Goal: Transaction & Acquisition: Subscribe to service/newsletter

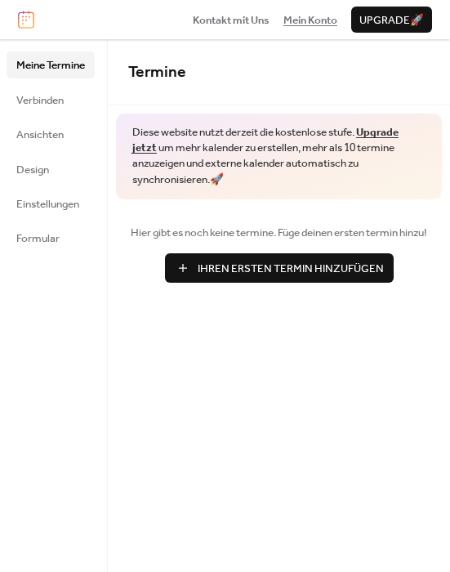
click at [299, 18] on span "Mein Konto" at bounding box center [311, 20] width 54 height 16
click at [36, 100] on span "Verbinden" at bounding box center [39, 100] width 47 height 16
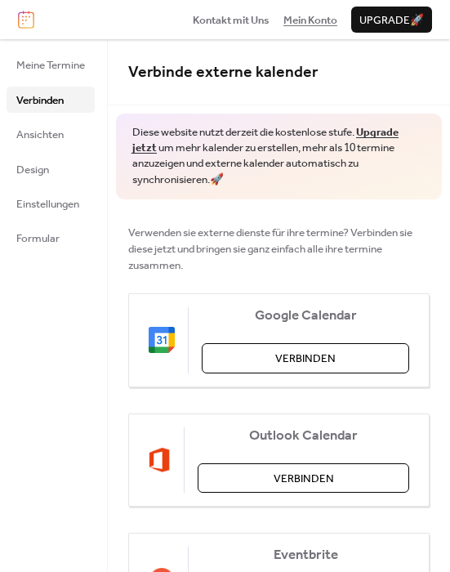
click at [302, 24] on span "Mein Konto" at bounding box center [311, 20] width 54 height 16
click at [43, 66] on span "Meine Termine" at bounding box center [50, 65] width 69 height 16
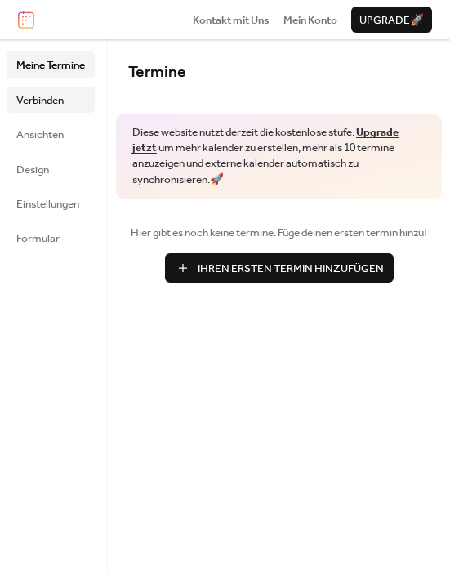
click at [43, 110] on link "Verbinden" at bounding box center [51, 100] width 88 height 26
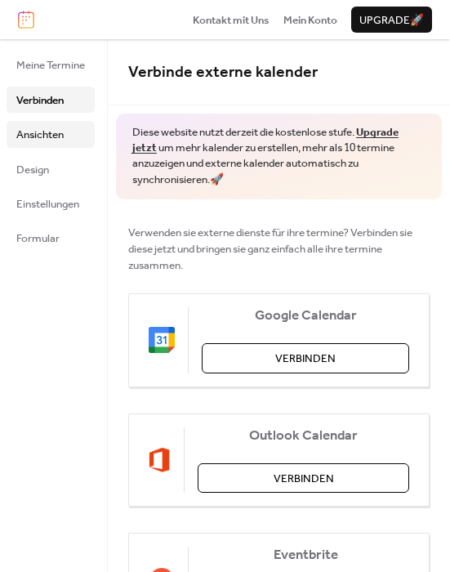
click at [43, 134] on span "Ansichten" at bounding box center [39, 135] width 47 height 16
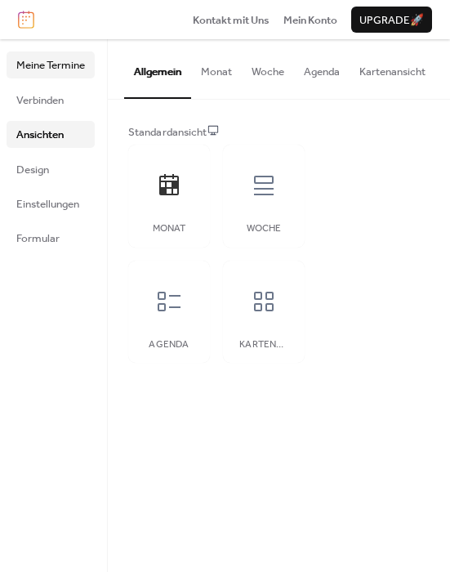
click at [39, 75] on link "Meine Termine" at bounding box center [51, 64] width 88 height 26
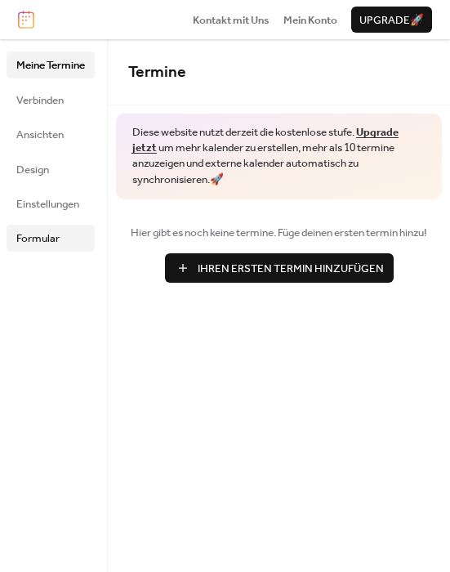
click at [36, 245] on span "Formular" at bounding box center [37, 238] width 43 height 16
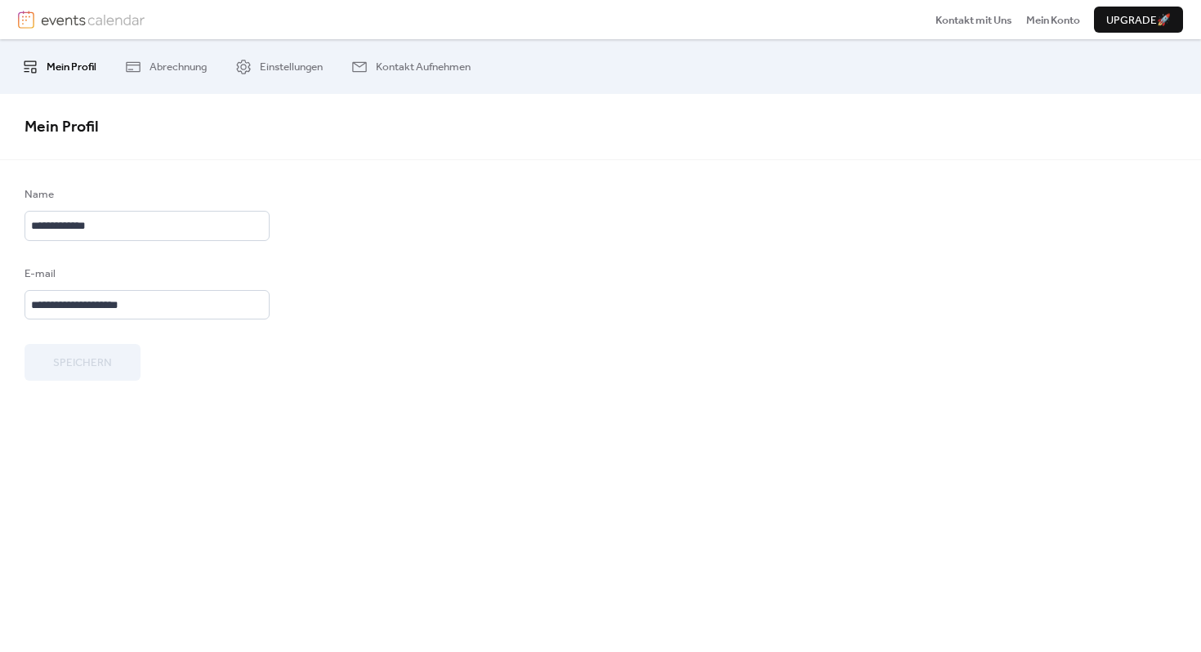
click at [1109, 25] on span "Upgrade 🚀" at bounding box center [1139, 20] width 65 height 16
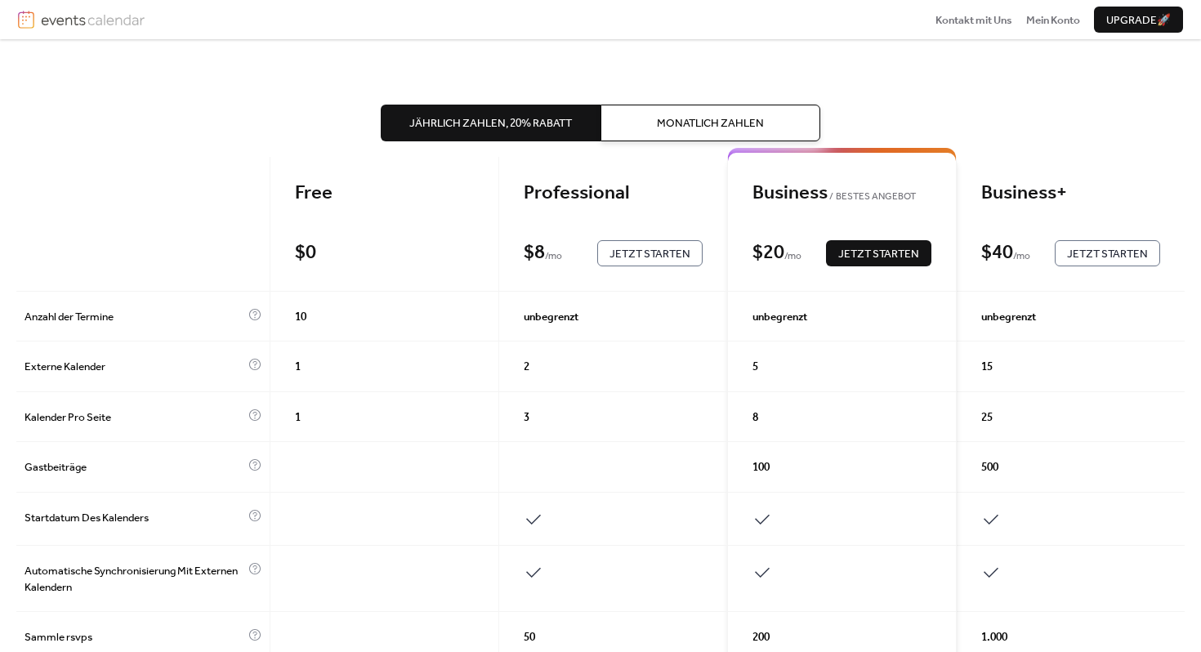
scroll to position [56, 0]
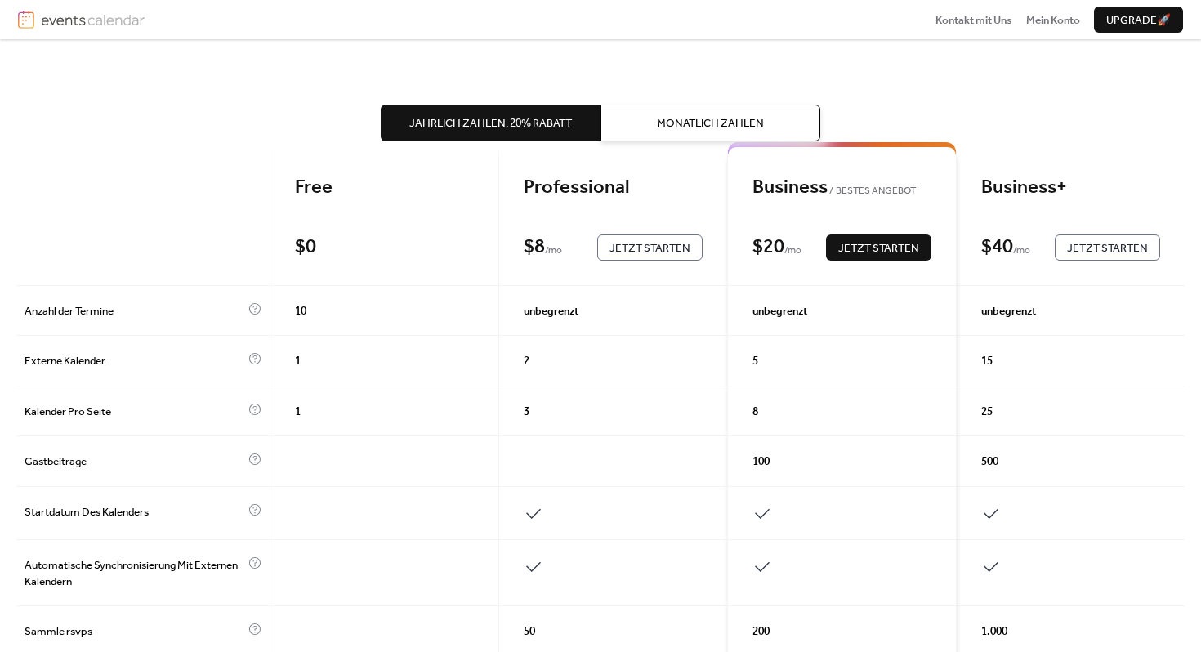
click at [632, 244] on span "Jetzt Starten" at bounding box center [650, 248] width 81 height 16
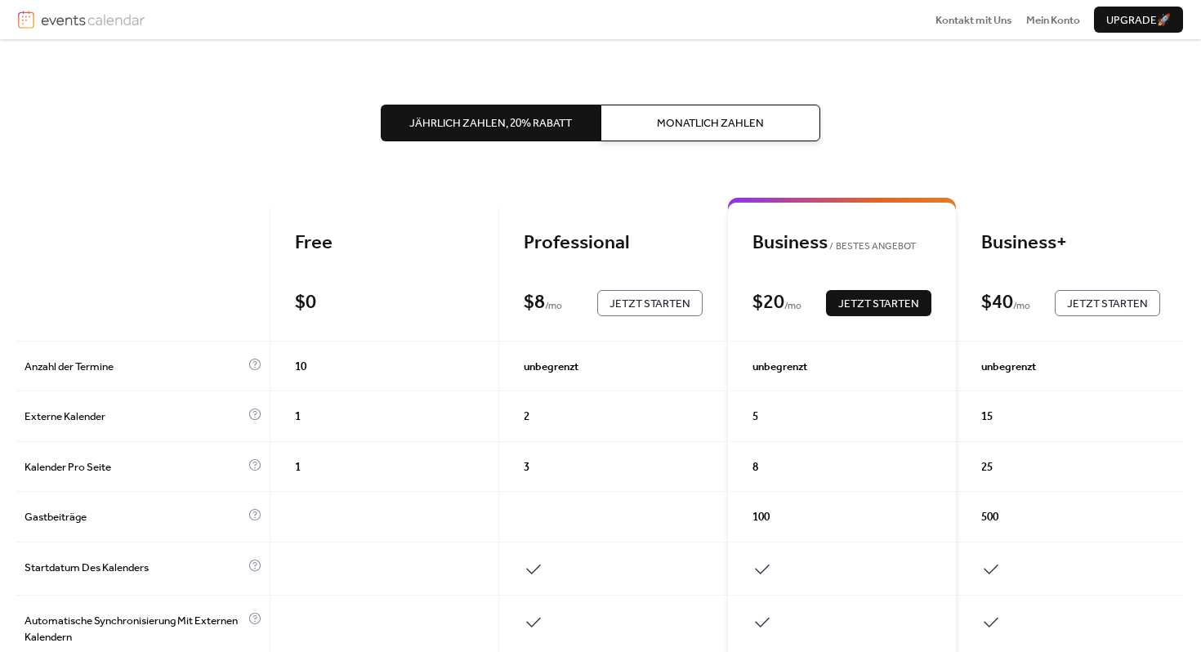
click at [720, 131] on span "Monatlich Zahlen" at bounding box center [710, 123] width 107 height 16
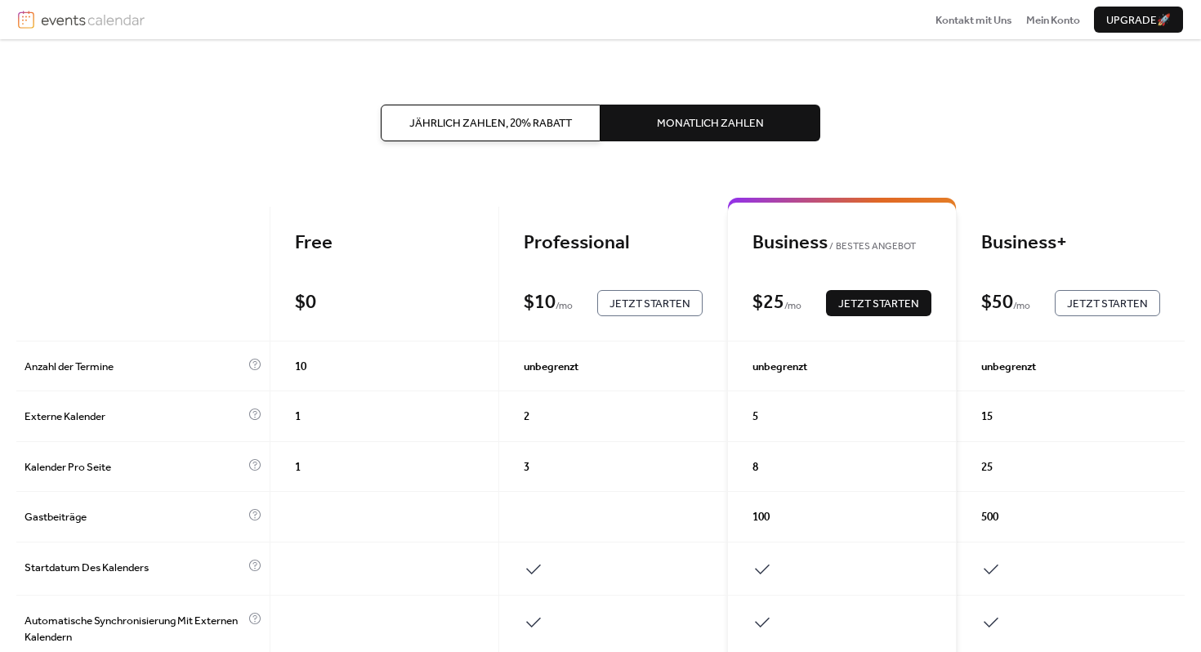
click at [664, 306] on span "Jetzt Starten" at bounding box center [650, 304] width 81 height 16
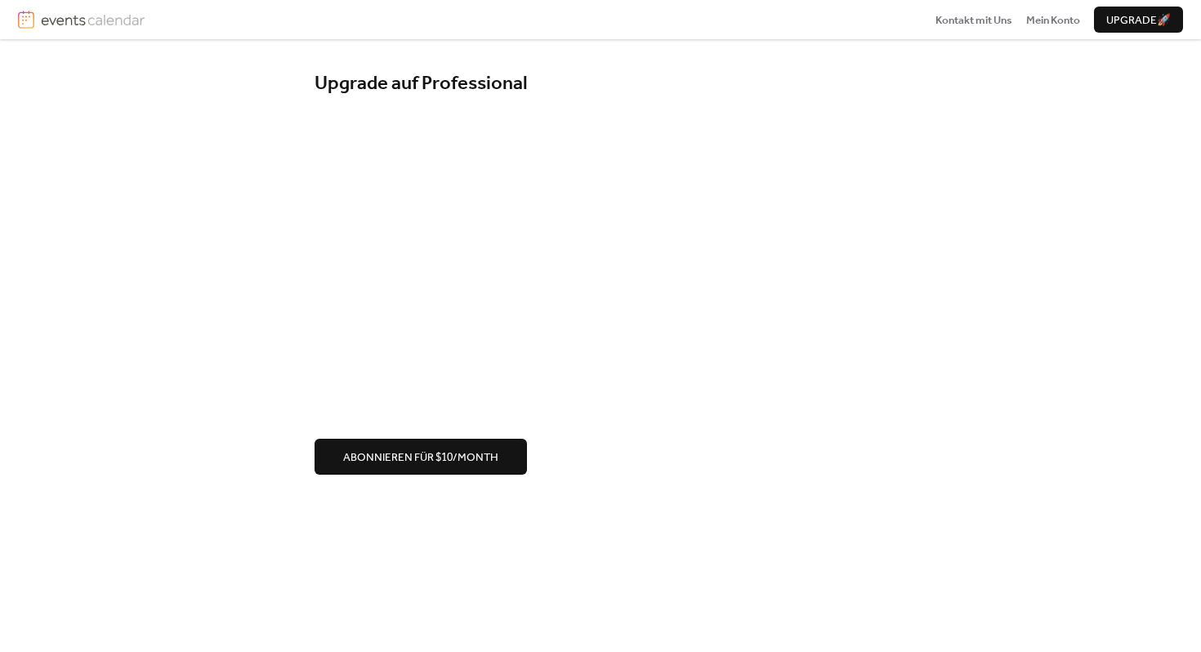
click at [457, 463] on span "Abonnieren für $10/month" at bounding box center [420, 458] width 155 height 16
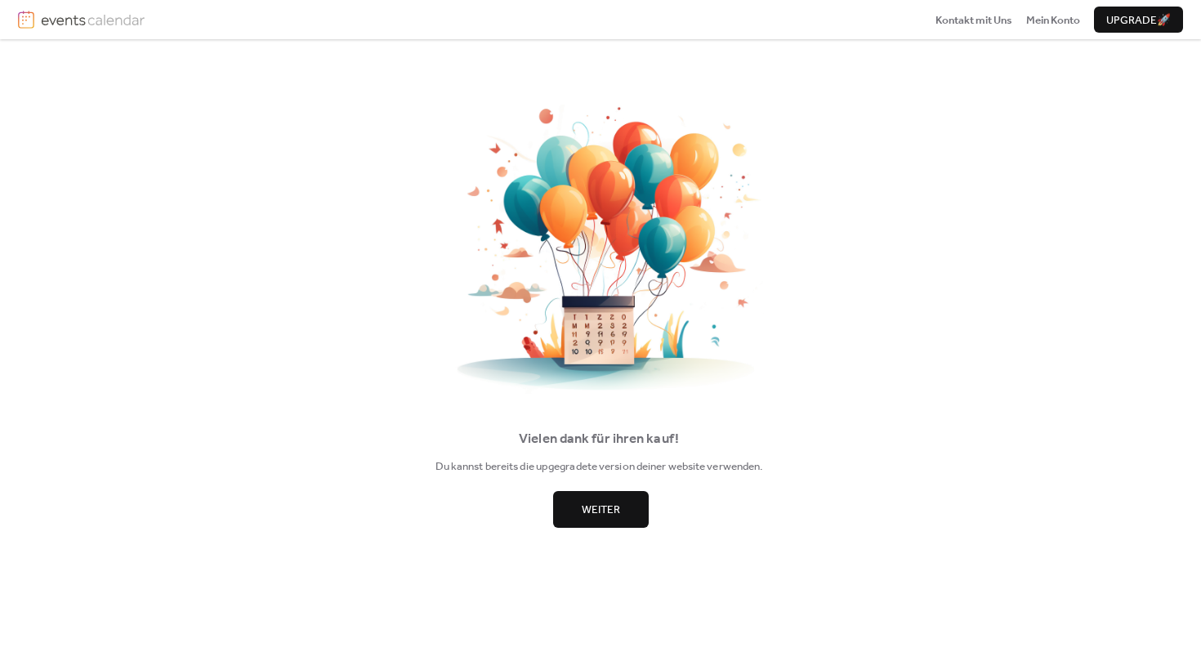
click at [592, 511] on span "Weiter" at bounding box center [601, 510] width 38 height 16
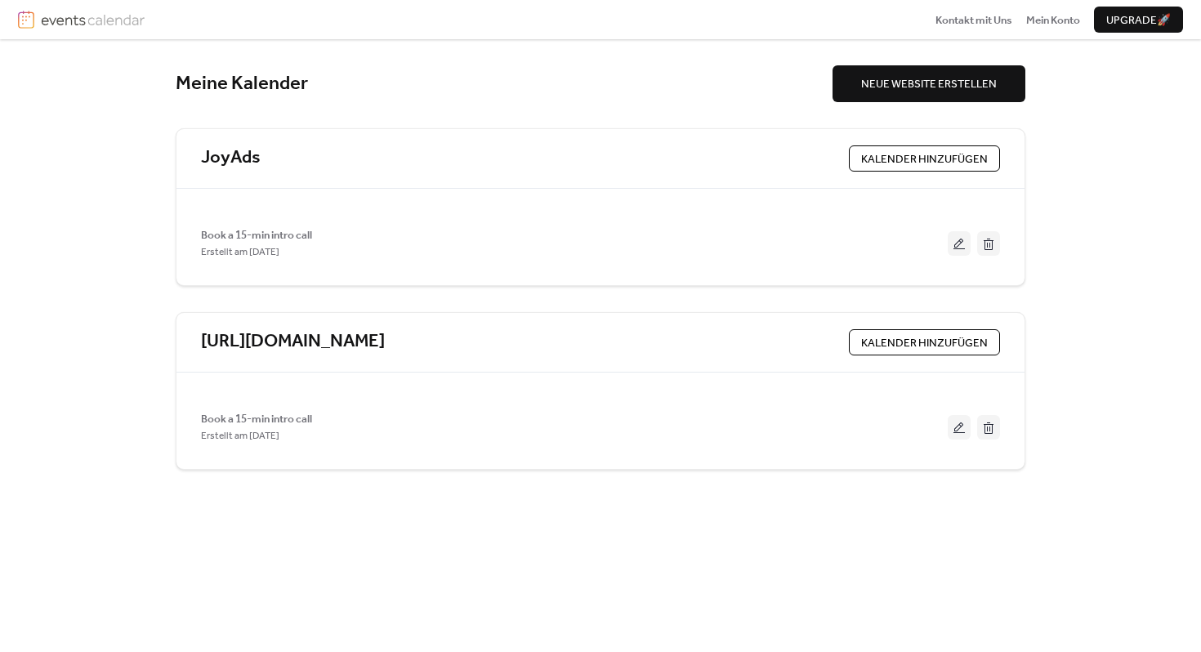
click at [920, 163] on span "KALENDER HINZUFÜGEN" at bounding box center [924, 159] width 127 height 16
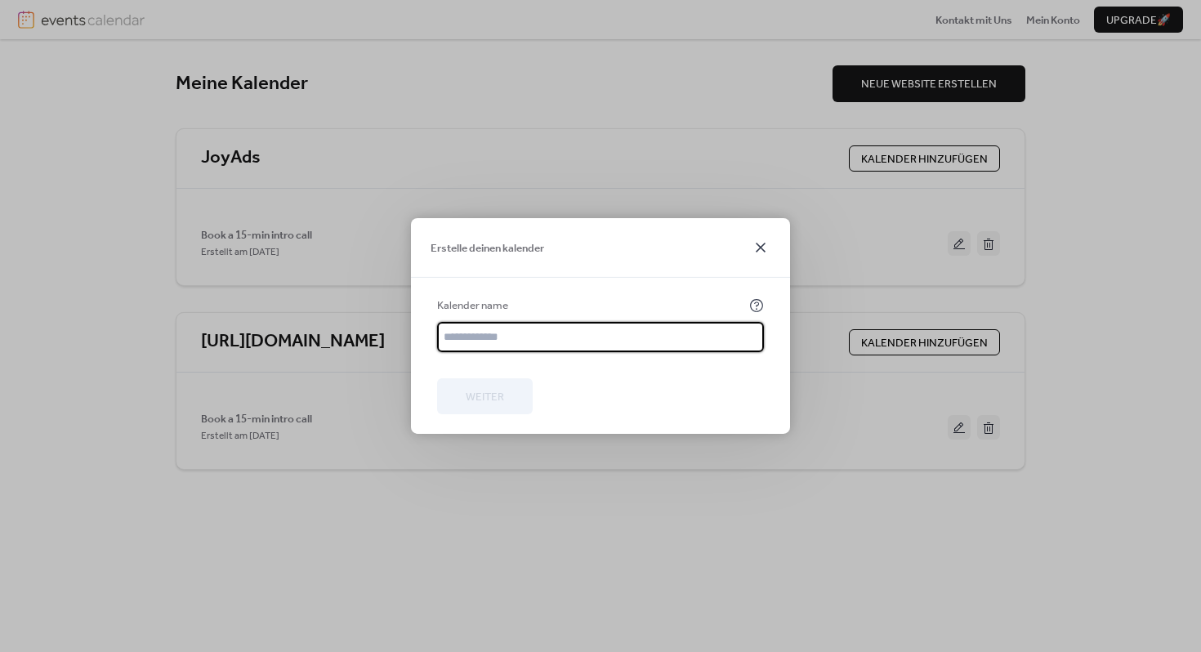
click at [760, 244] on icon at bounding box center [761, 248] width 20 height 20
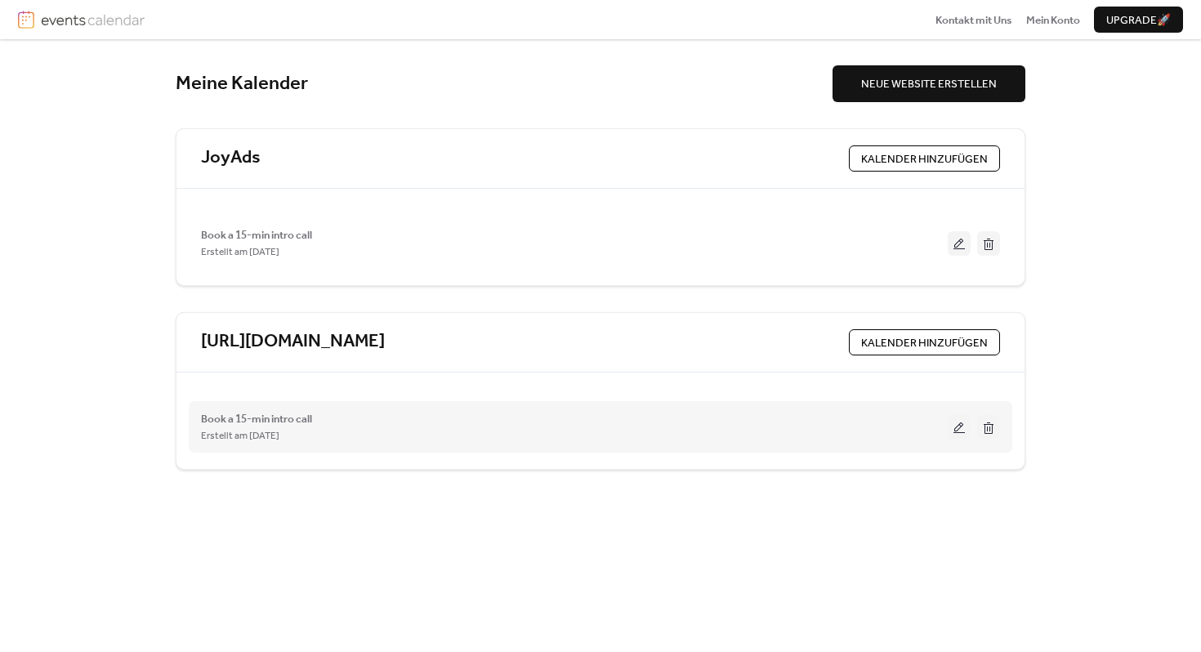
click at [992, 431] on button at bounding box center [989, 427] width 23 height 25
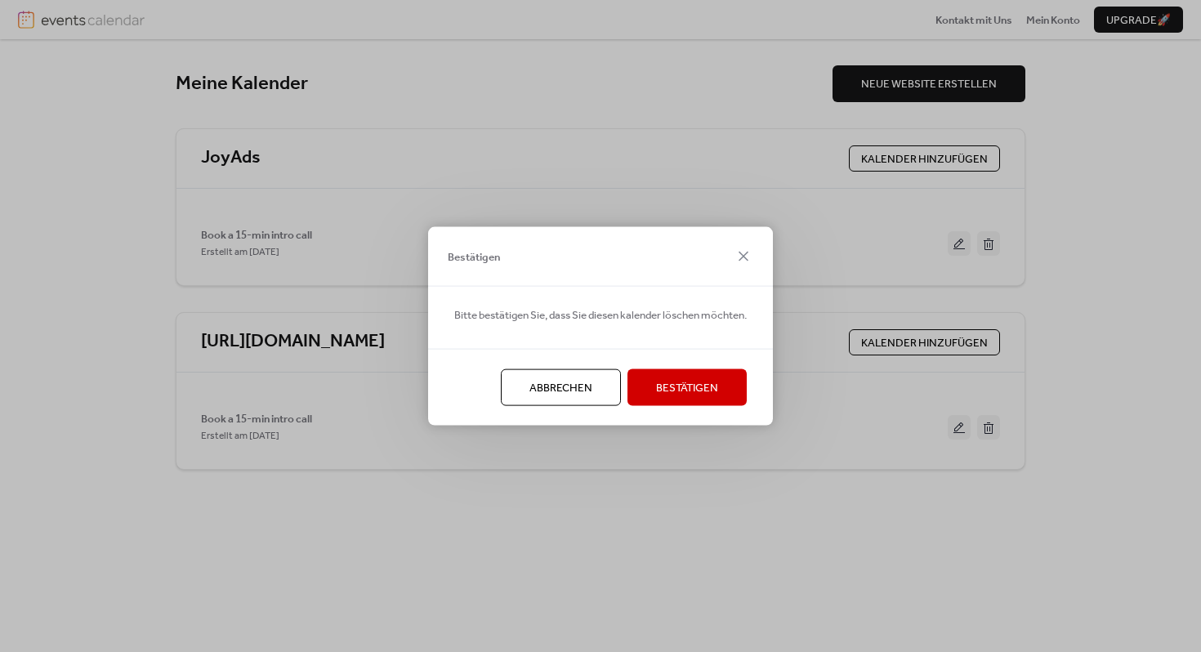
click at [679, 387] on span "Bestätigen" at bounding box center [687, 388] width 62 height 16
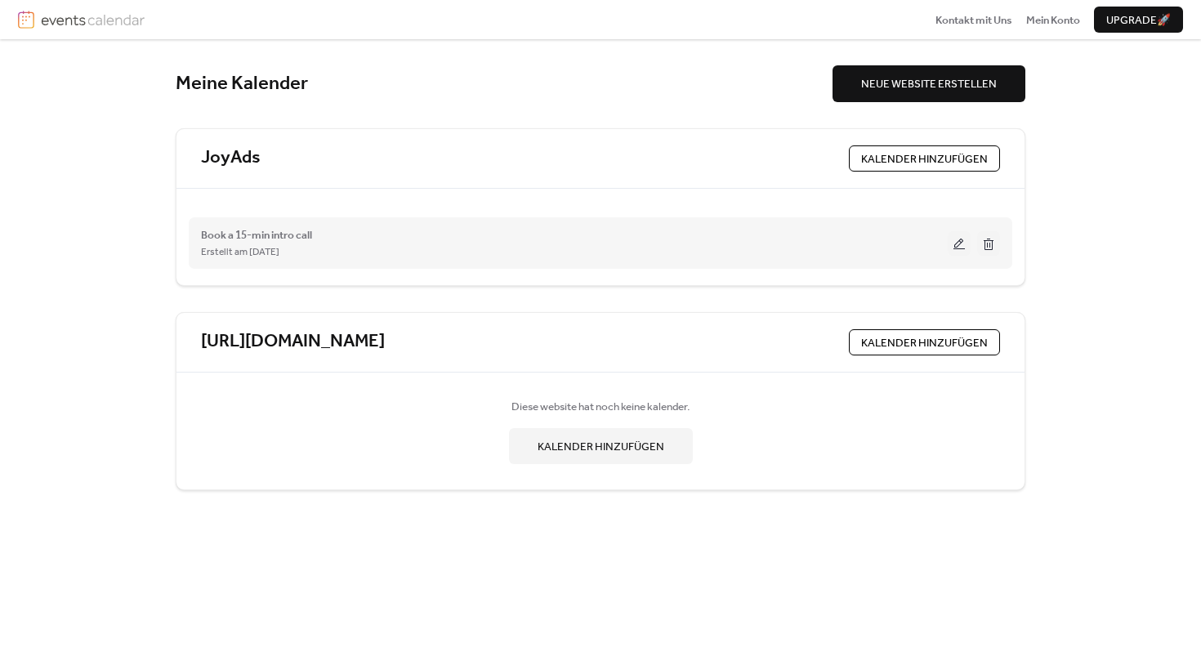
click at [961, 241] on button at bounding box center [959, 243] width 23 height 25
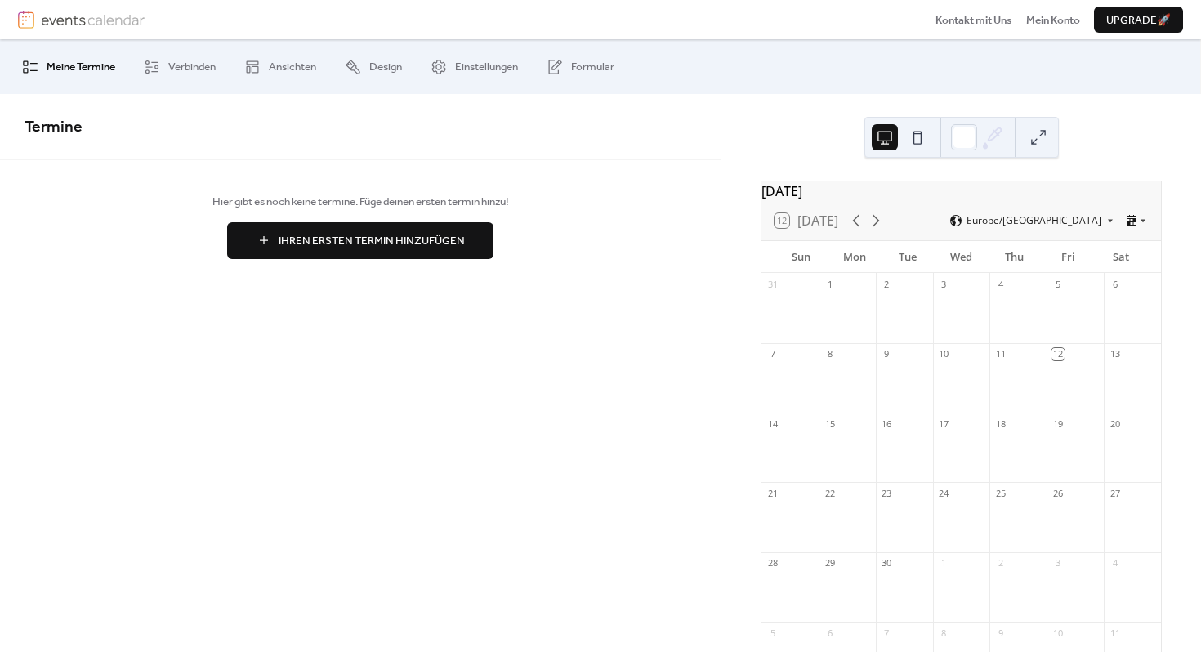
click at [369, 244] on span "Ihren Ersten Termin Hinzufügen" at bounding box center [372, 241] width 186 height 16
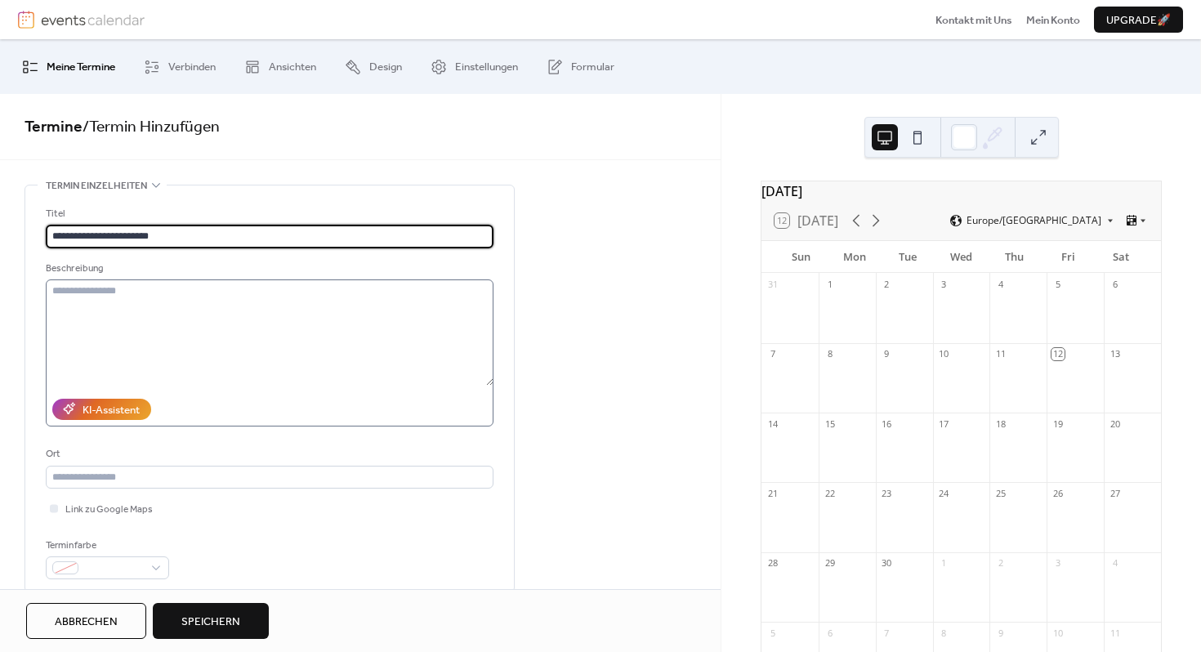
type input "**********"
click at [141, 302] on textarea at bounding box center [270, 333] width 448 height 106
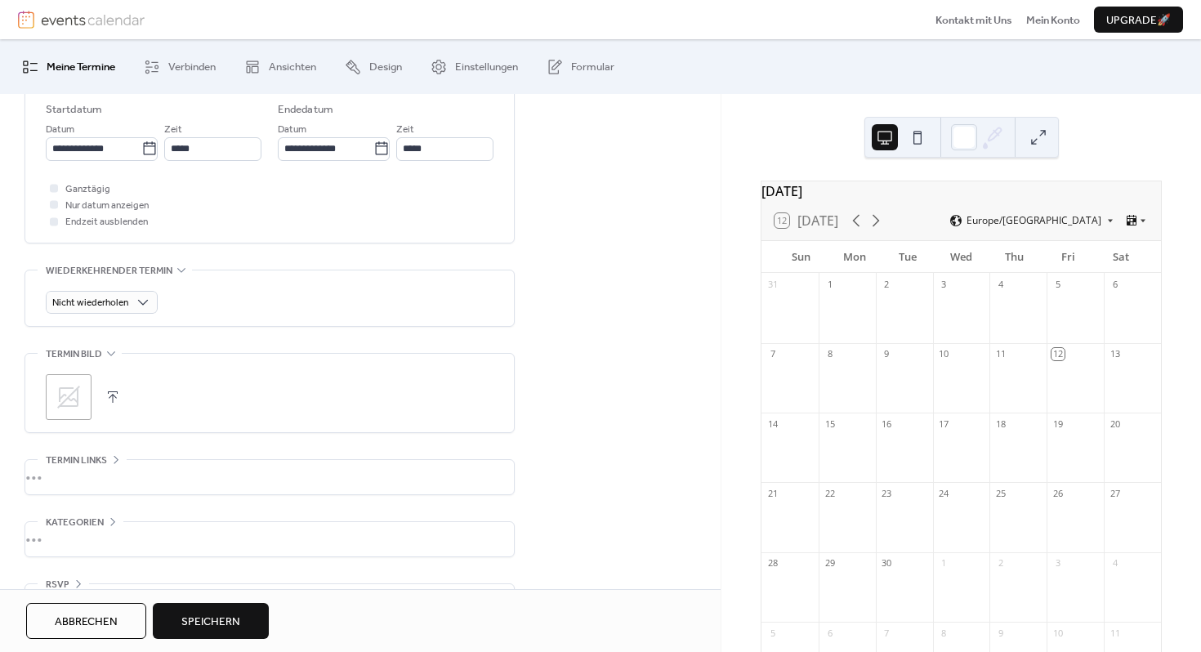
scroll to position [585, 0]
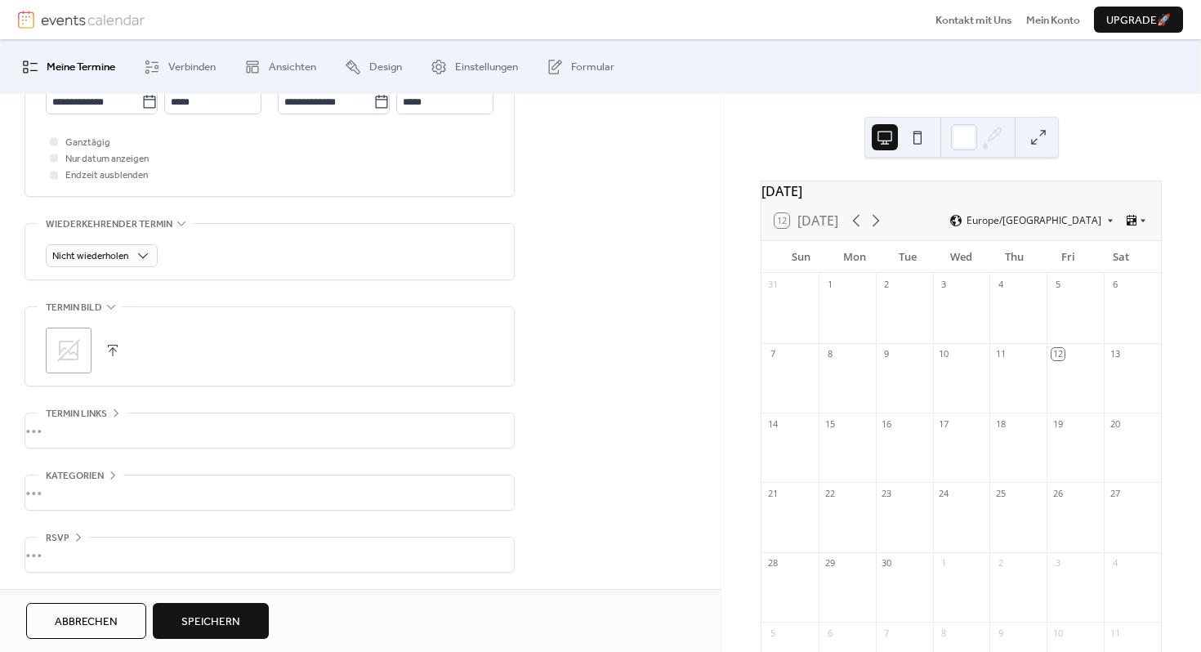
click at [61, 351] on icon at bounding box center [68, 350] width 23 height 23
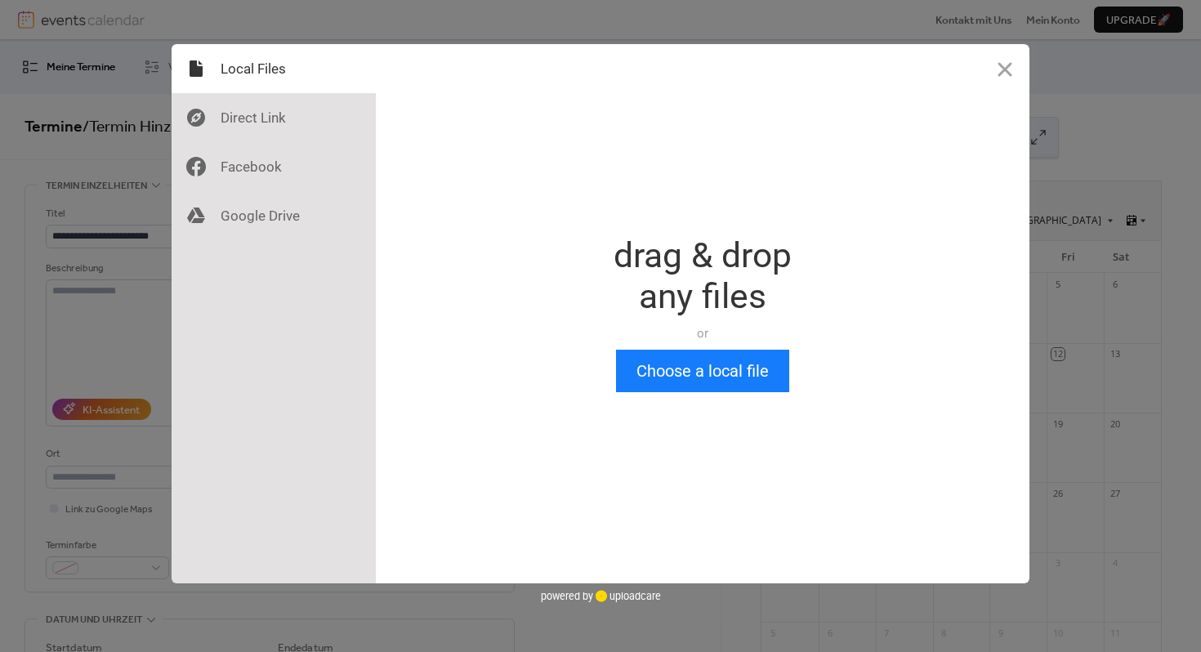
scroll to position [0, 0]
click at [658, 373] on button "Choose a local file" at bounding box center [702, 371] width 173 height 43
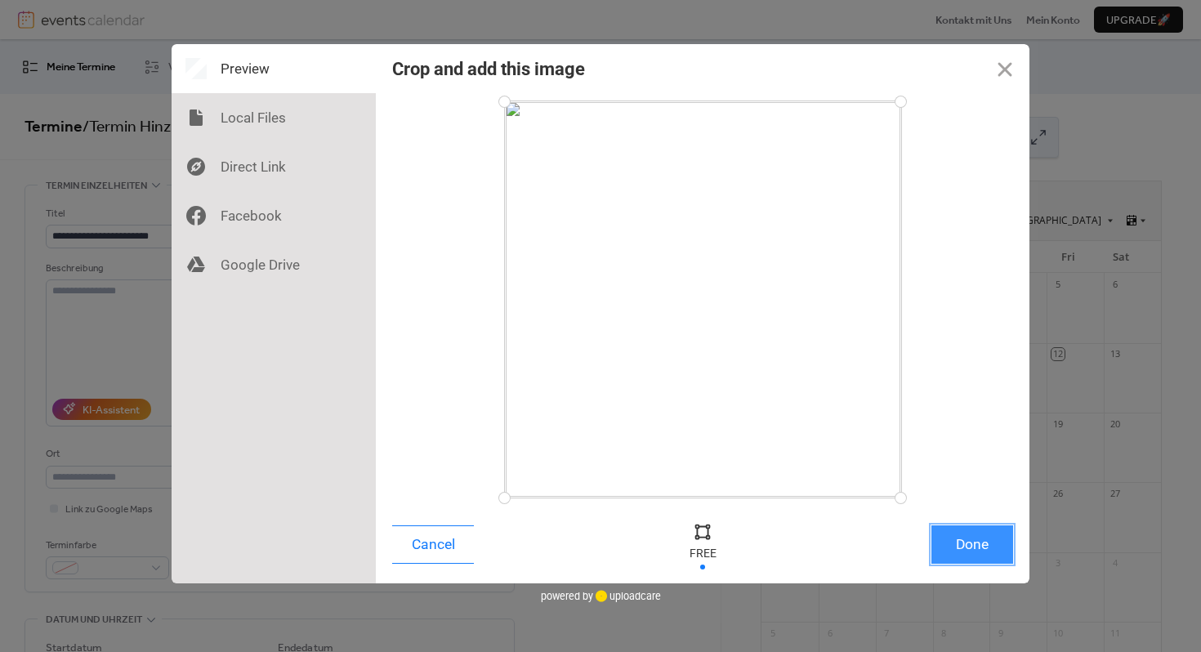
click at [940, 542] on button "Done" at bounding box center [973, 545] width 82 height 38
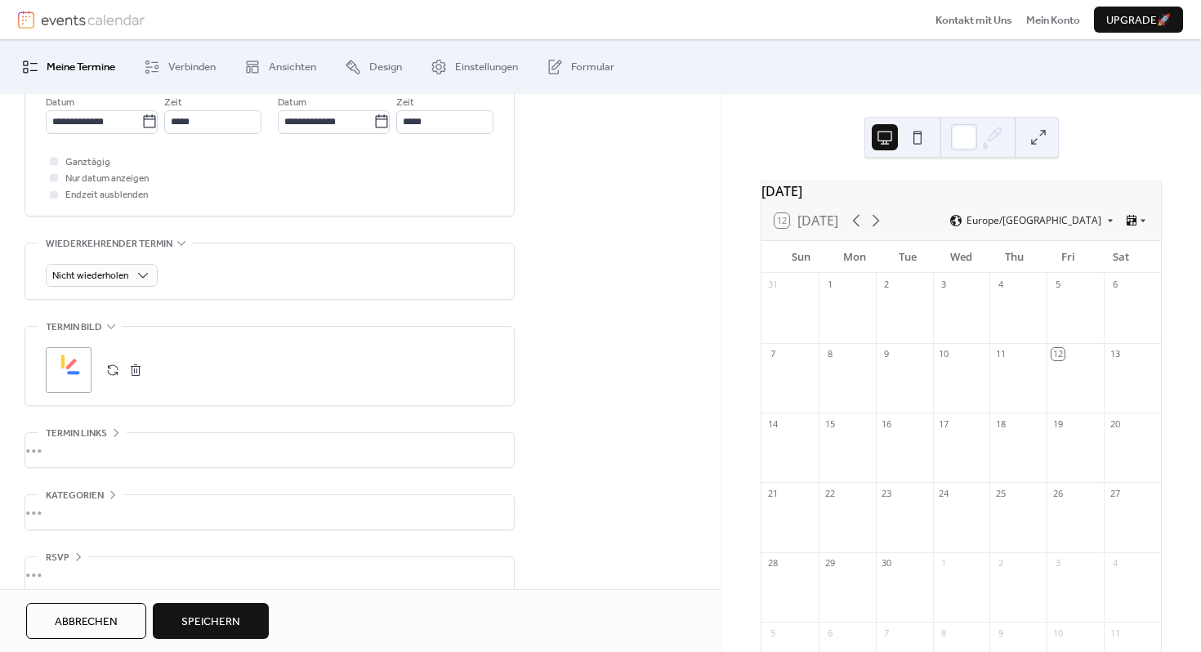
scroll to position [585, 0]
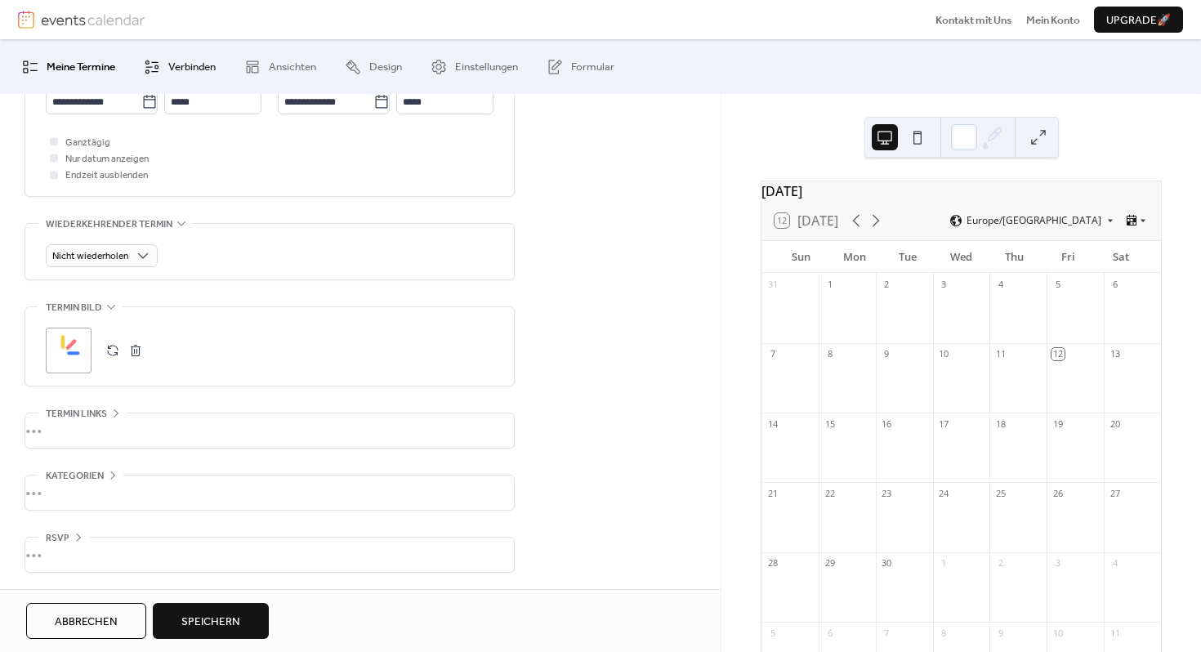
click at [198, 65] on span "Verbinden" at bounding box center [191, 67] width 47 height 16
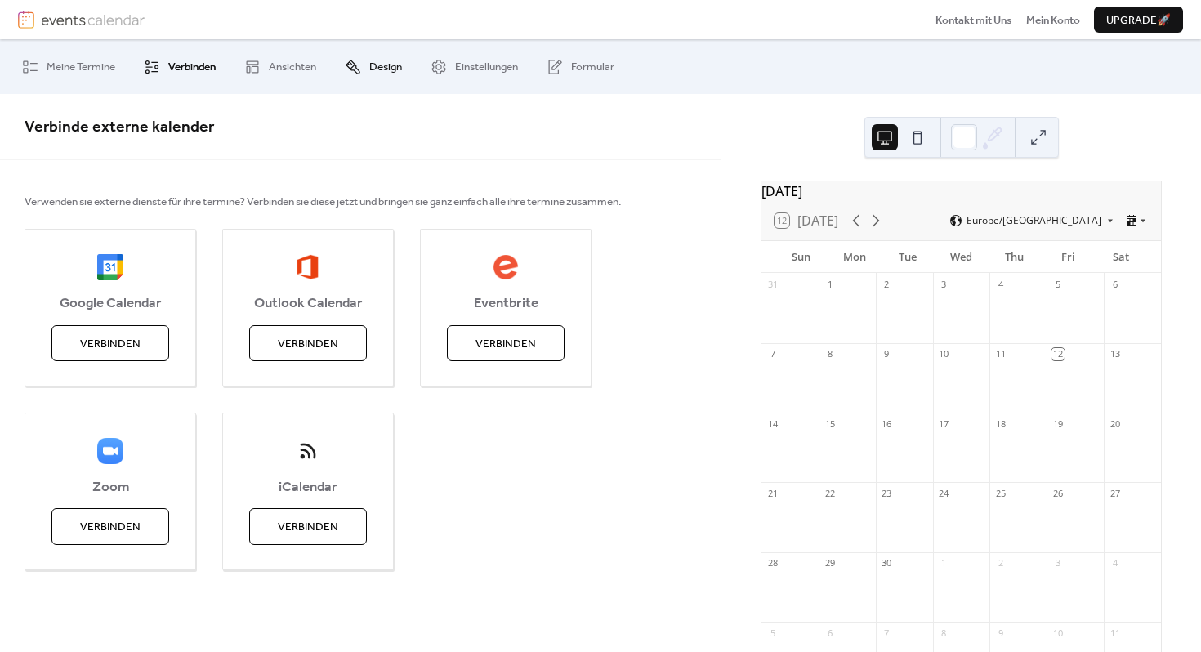
click at [387, 69] on span "Design" at bounding box center [385, 67] width 33 height 16
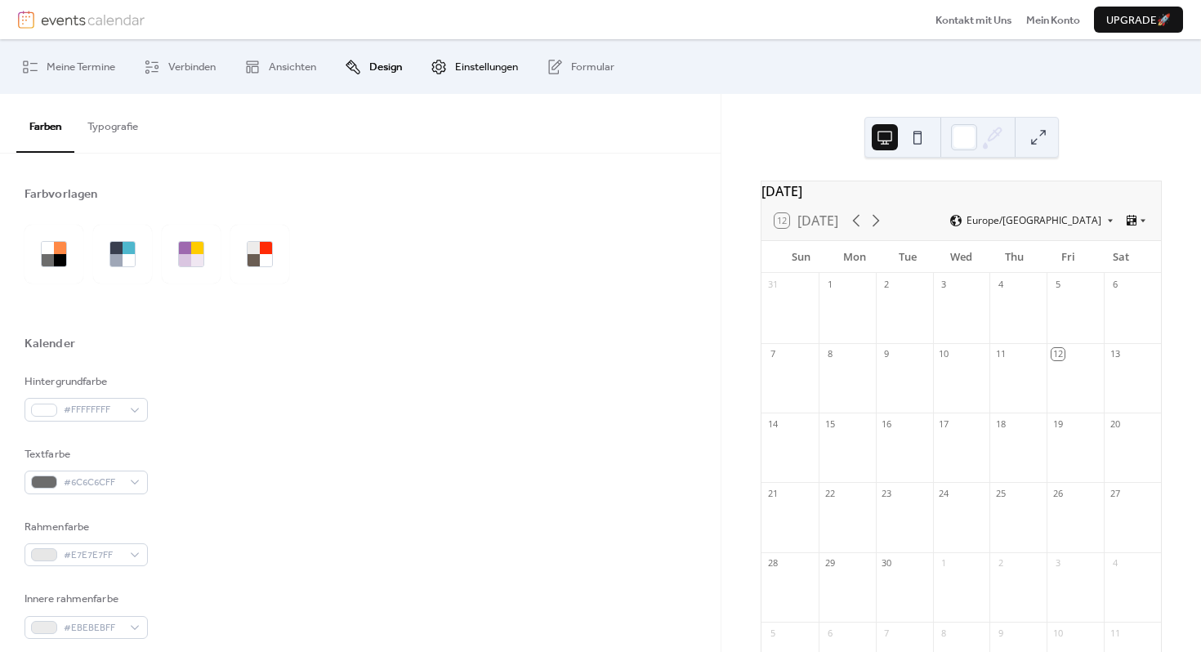
click at [464, 67] on span "Einstellungen" at bounding box center [486, 67] width 63 height 16
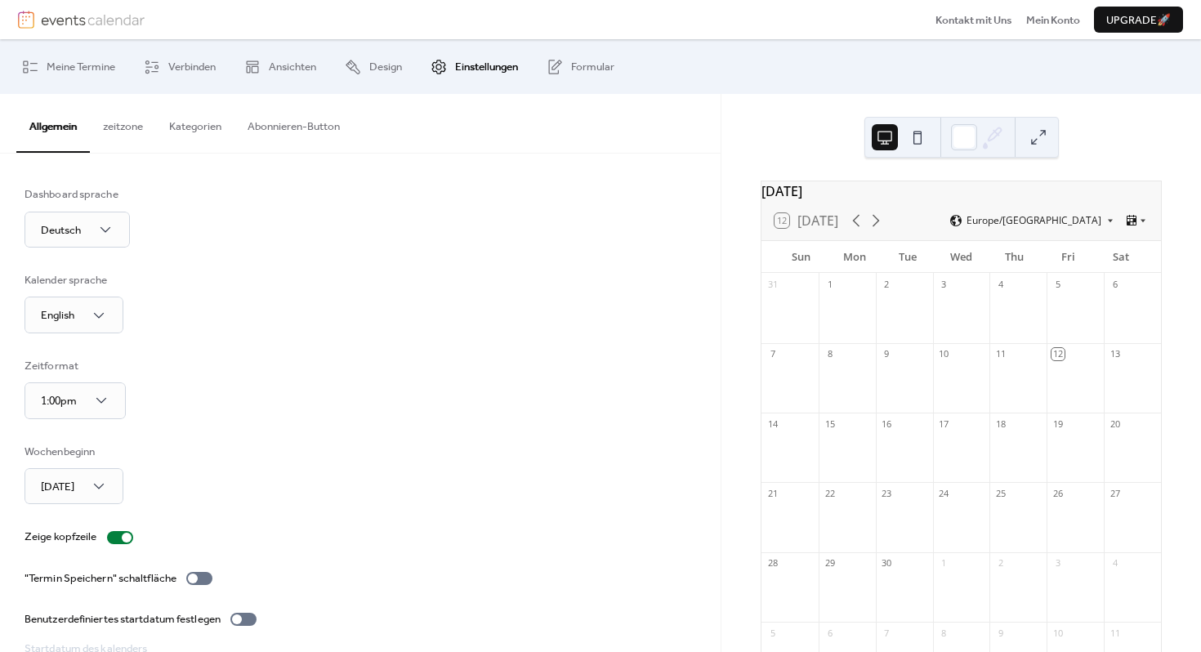
scroll to position [116, 0]
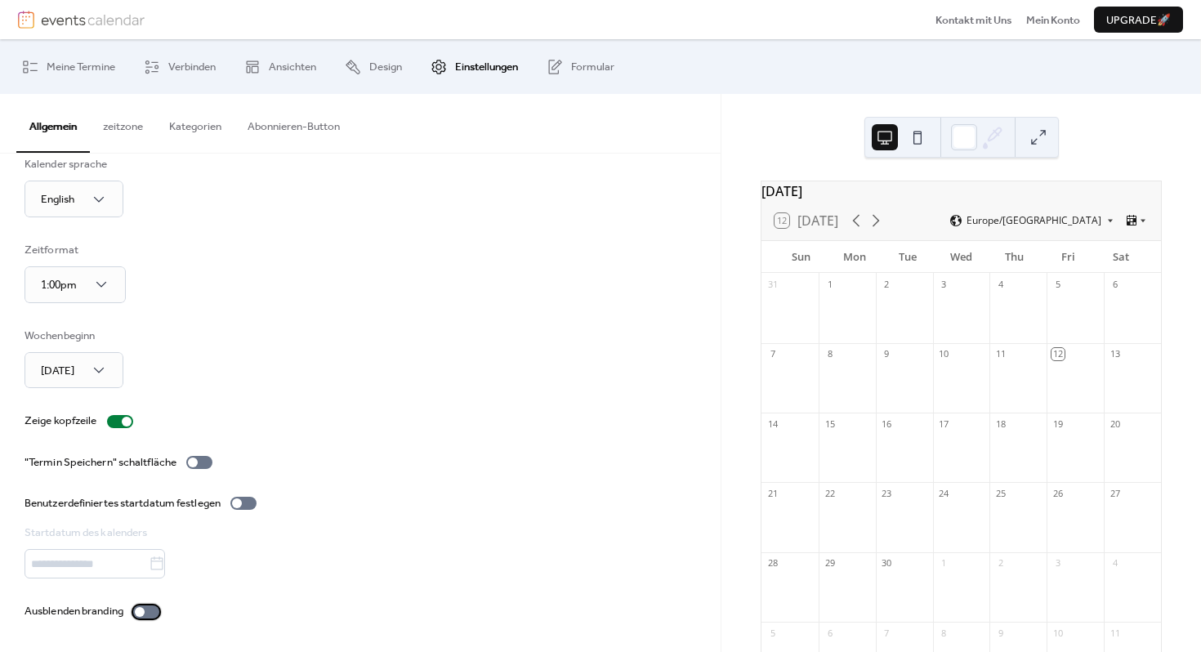
click at [154, 613] on div at bounding box center [146, 612] width 26 height 13
click at [154, 612] on div at bounding box center [153, 612] width 10 height 10
